Goal: Task Accomplishment & Management: Manage account settings

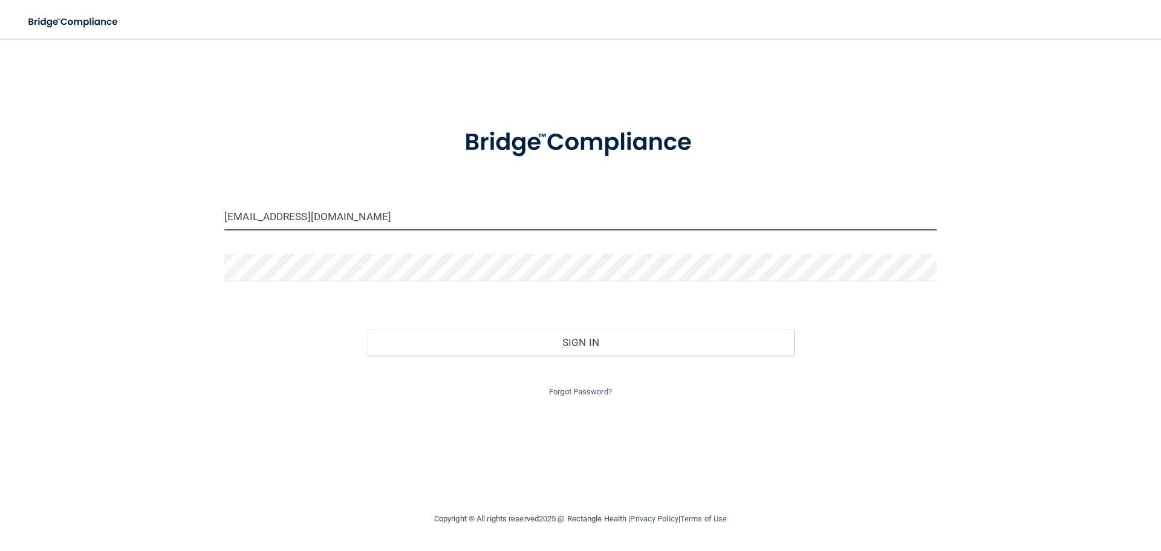
drag, startPoint x: 390, startPoint y: 214, endPoint x: 184, endPoint y: 225, distance: 205.9
click at [184, 225] on div "[EMAIL_ADDRESS][DOMAIN_NAME] Invalid email/password. You don't have permission …" at bounding box center [580, 275] width 1113 height 449
type input "[EMAIL_ADDRESS][DOMAIN_NAME]"
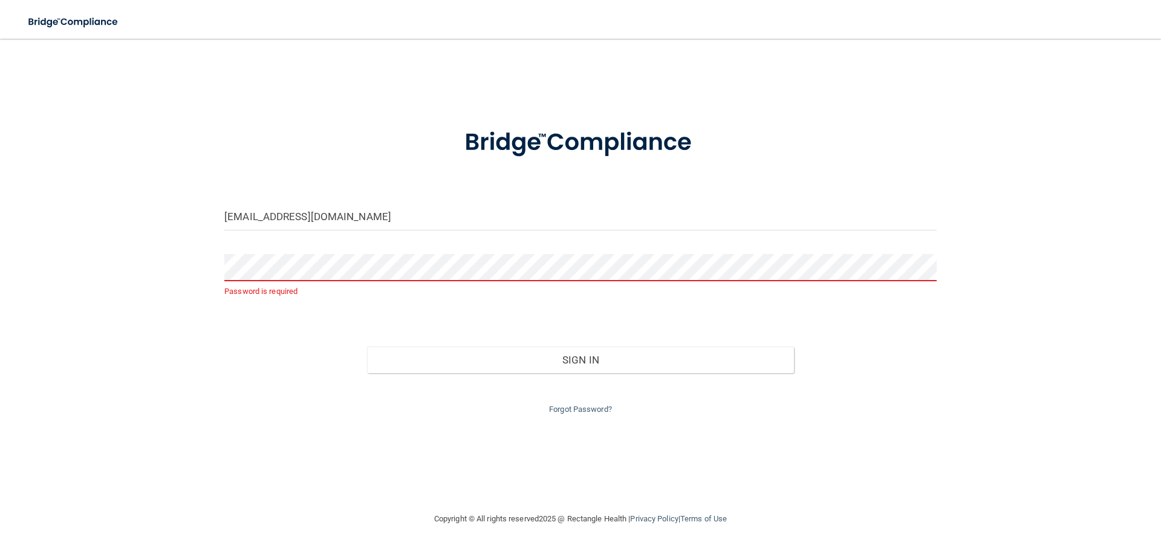
click at [293, 446] on div "[EMAIL_ADDRESS][DOMAIN_NAME] Password is required Invalid email/password. You d…" at bounding box center [580, 275] width 1113 height 449
click at [570, 408] on link "Forgot Password?" at bounding box center [580, 409] width 63 height 9
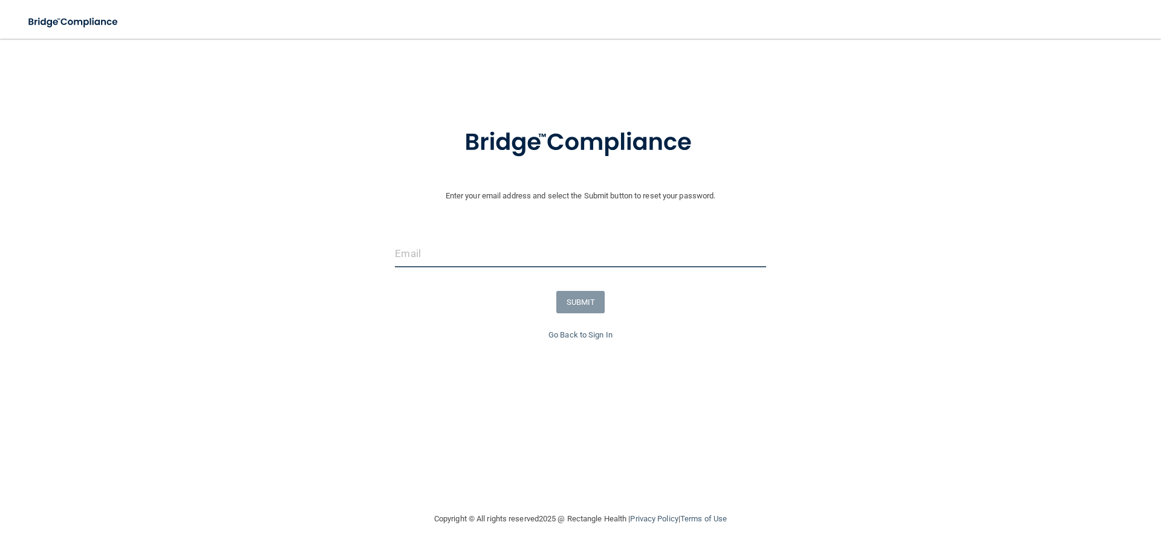
click at [469, 260] on input "email" at bounding box center [580, 253] width 371 height 27
type input "[EMAIL_ADDRESS][DOMAIN_NAME]"
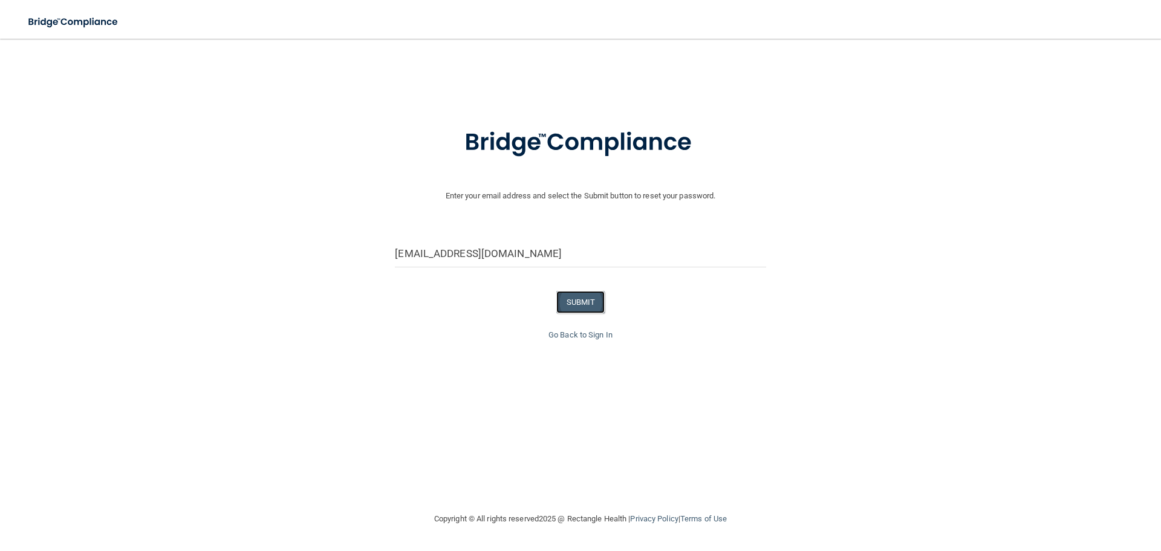
click at [565, 300] on button "SUBMIT" at bounding box center [580, 302] width 49 height 22
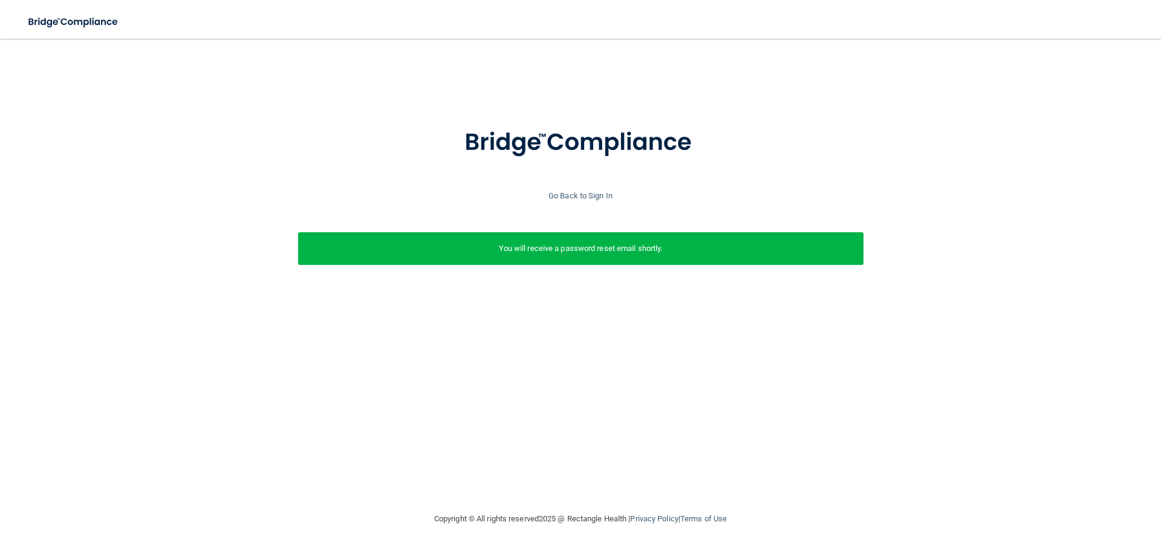
click at [540, 253] on p "You will receive a password reset email shortly." at bounding box center [580, 248] width 547 height 15
click at [605, 191] on link "Go Back to Sign In" at bounding box center [580, 195] width 64 height 9
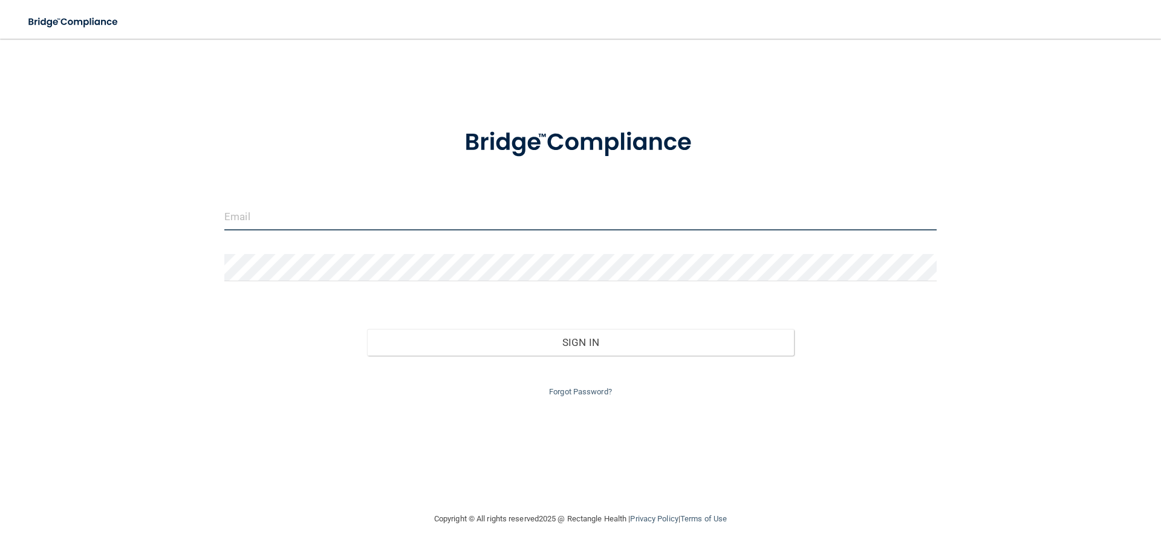
type input "[EMAIL_ADDRESS][DOMAIN_NAME]"
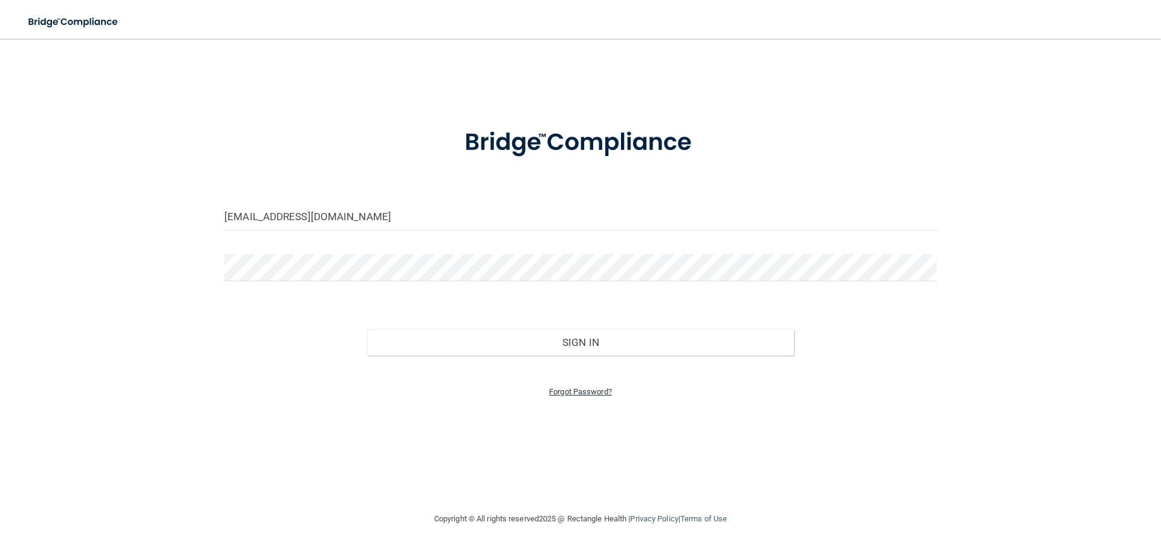
click at [561, 393] on link "Forgot Password?" at bounding box center [580, 391] width 63 height 9
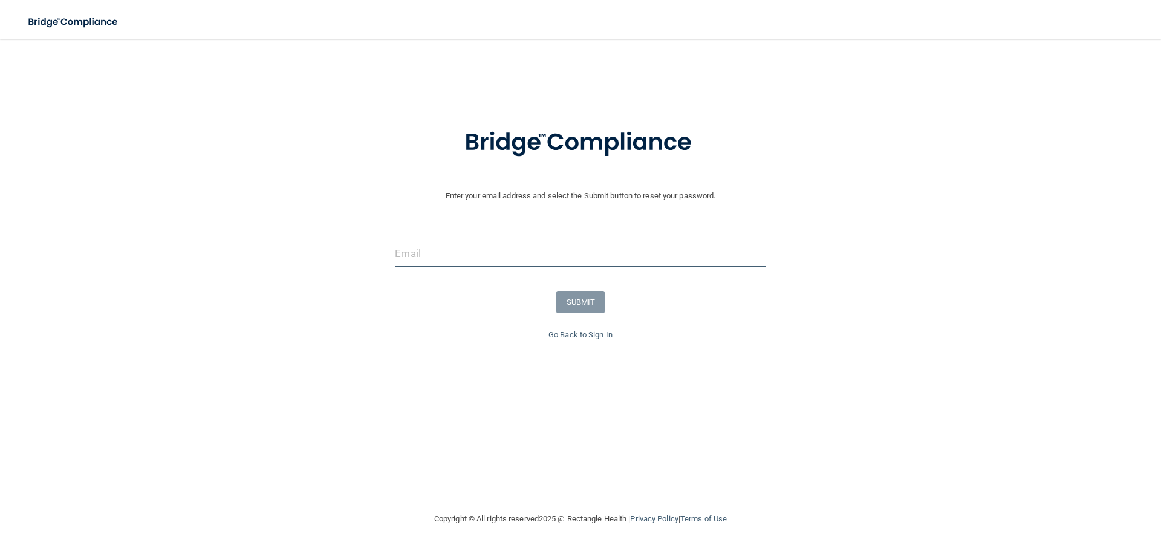
click at [454, 259] on input "email" at bounding box center [580, 253] width 371 height 27
type input "j"
type input "[EMAIL_ADDRESS][DOMAIN_NAME]"
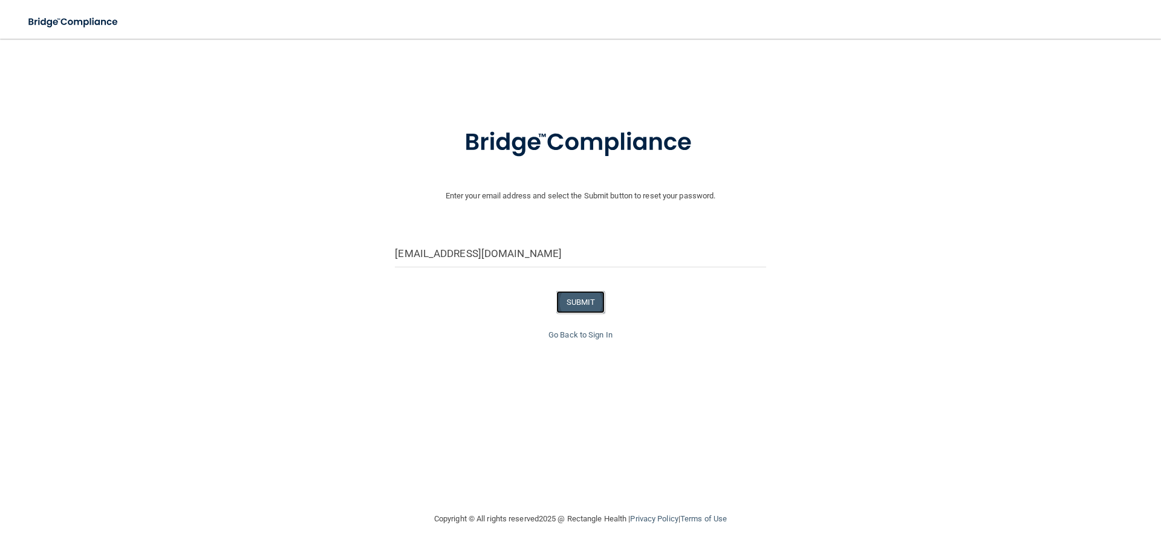
click at [573, 302] on button "SUBMIT" at bounding box center [580, 302] width 49 height 22
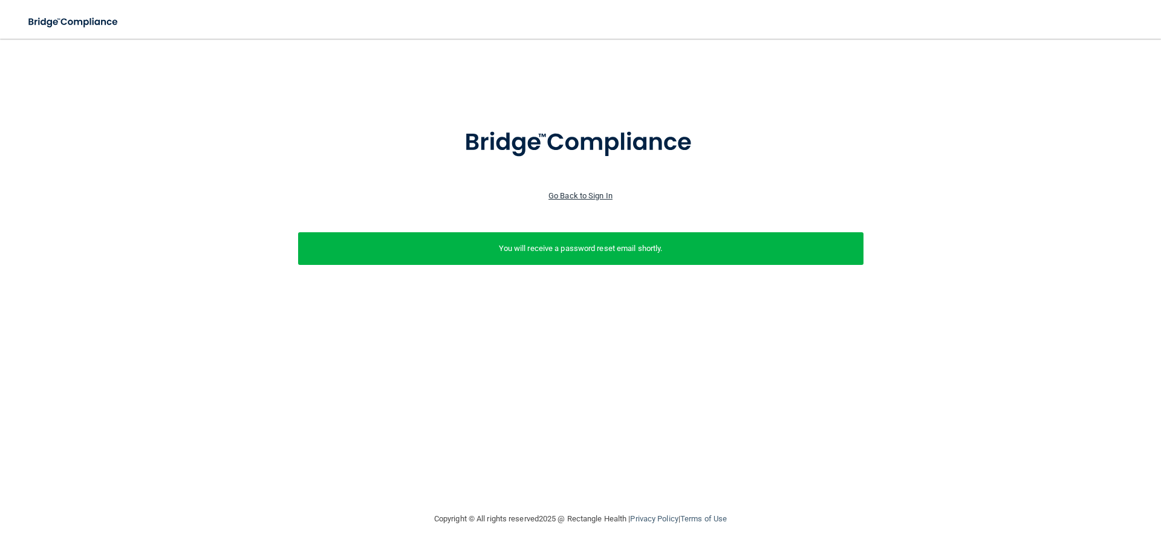
click at [594, 195] on link "Go Back to Sign In" at bounding box center [580, 195] width 64 height 9
